Goal: Task Accomplishment & Management: Manage account settings

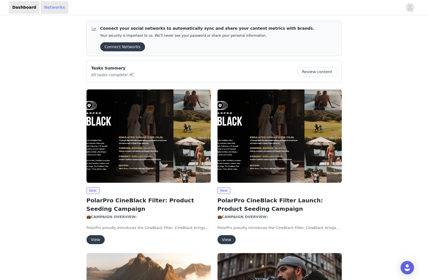
click at [51, 6] on link "Networks" at bounding box center [55, 7] width 28 height 13
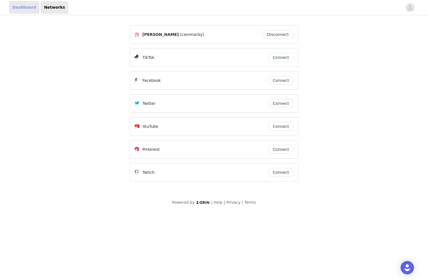
click at [15, 12] on link "Dashboard" at bounding box center [24, 7] width 31 height 13
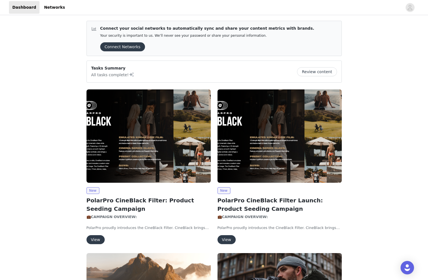
click at [96, 240] on button "View" at bounding box center [96, 239] width 18 height 9
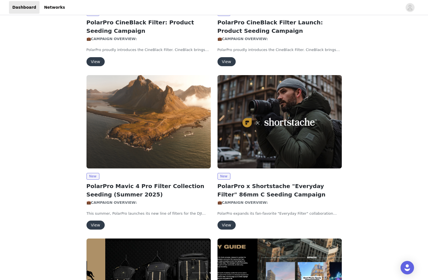
scroll to position [180, 0]
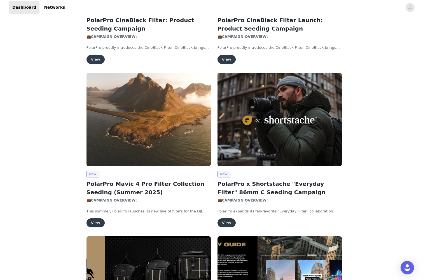
click at [95, 220] on button "View" at bounding box center [96, 222] width 18 height 9
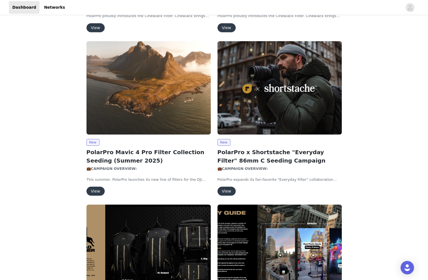
scroll to position [218, 0]
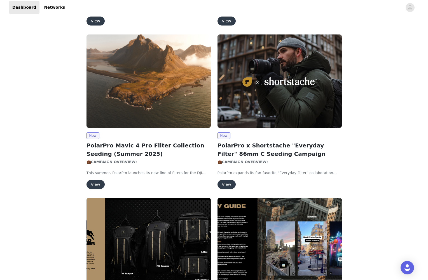
click at [229, 184] on button "View" at bounding box center [227, 184] width 18 height 9
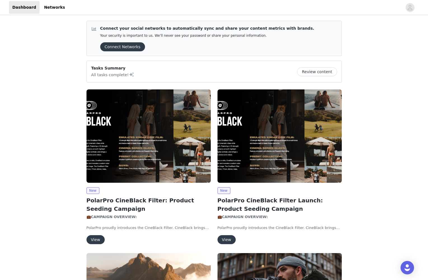
scroll to position [0, 0]
click at [408, 8] on icon "avatar" at bounding box center [409, 7] width 5 height 9
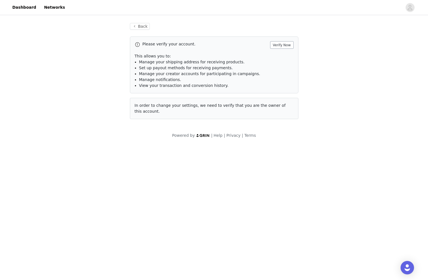
click at [284, 45] on button "Verify Now" at bounding box center [282, 45] width 24 height 8
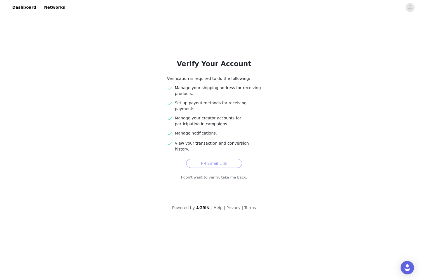
click at [215, 159] on button "Email Link" at bounding box center [214, 163] width 56 height 9
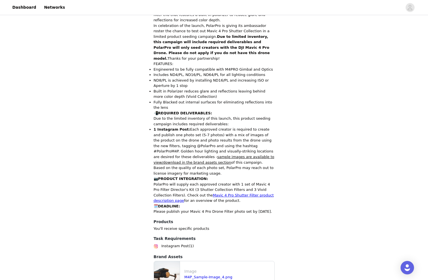
scroll to position [269, 0]
click at [200, 193] on link "Mavic 4 Pro Shutter Filter product description page" at bounding box center [214, 198] width 120 height 10
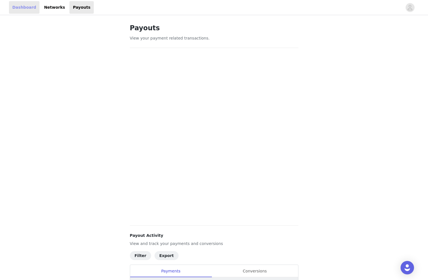
click at [29, 6] on link "Dashboard" at bounding box center [24, 7] width 31 height 13
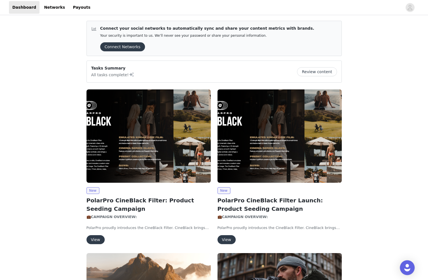
click at [409, 266] on img "Open Intercom Messenger" at bounding box center [407, 267] width 7 height 7
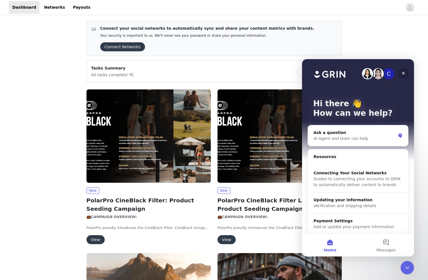
click at [404, 74] on icon "Close" at bounding box center [403, 73] width 4 height 4
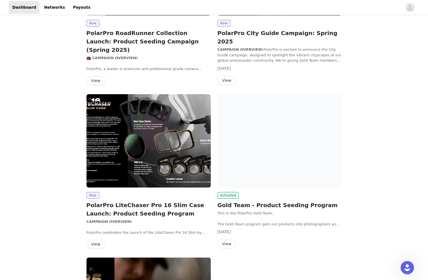
scroll to position [496, 0]
